Goal: Navigation & Orientation: Find specific page/section

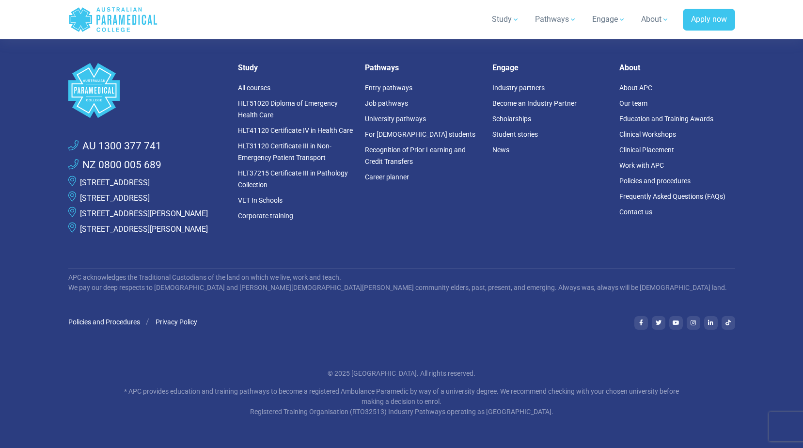
scroll to position [2645, 0]
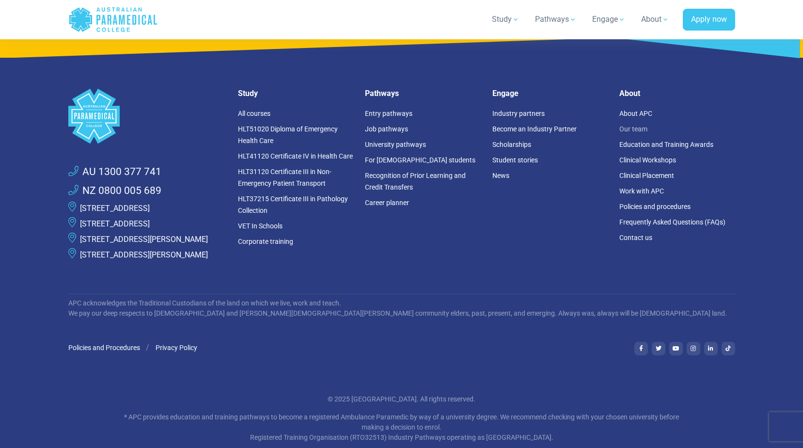
click at [642, 128] on link "Our team" at bounding box center [633, 129] width 28 height 8
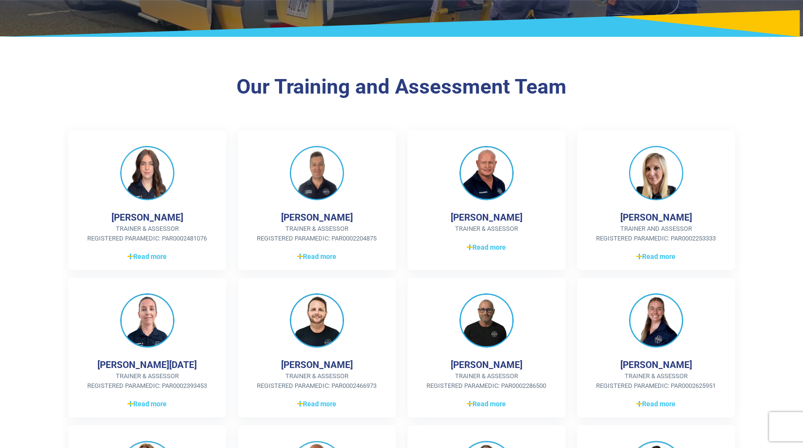
scroll to position [194, 0]
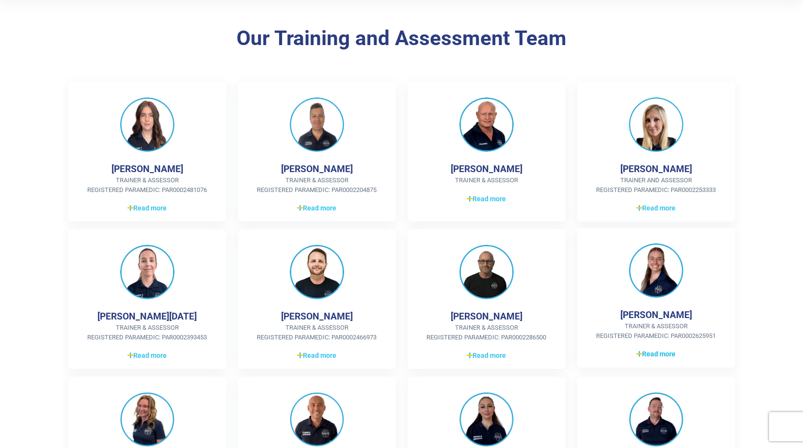
click at [652, 353] on span "Read more" at bounding box center [655, 354] width 39 height 10
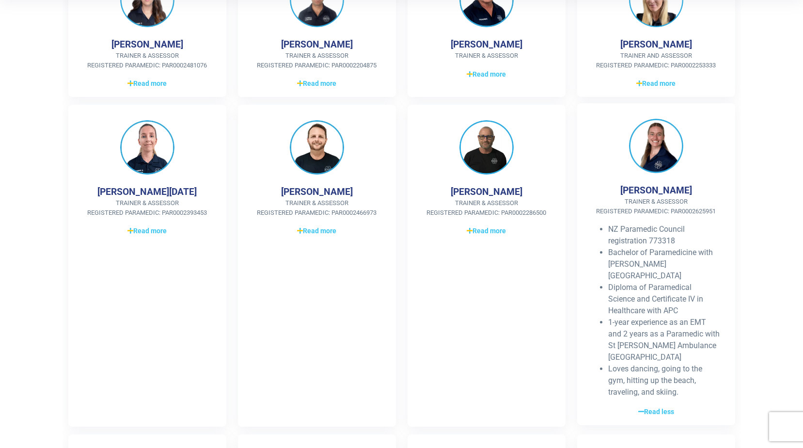
scroll to position [339, 0]
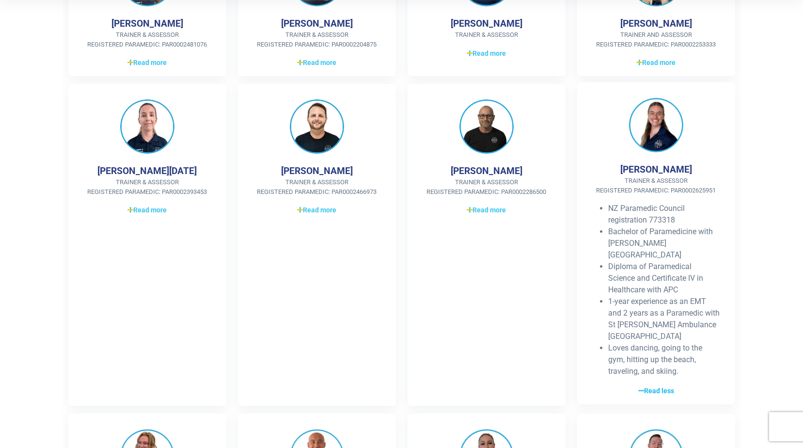
click at [649, 386] on span "Read less" at bounding box center [656, 391] width 36 height 10
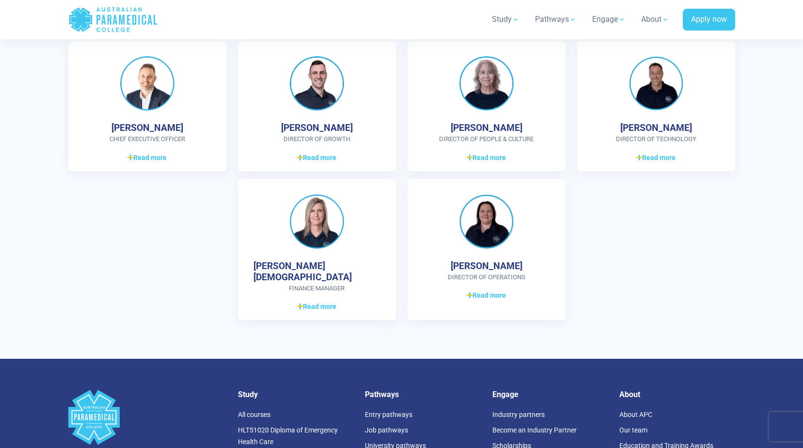
scroll to position [2621, 0]
